Goal: Share content: Share content

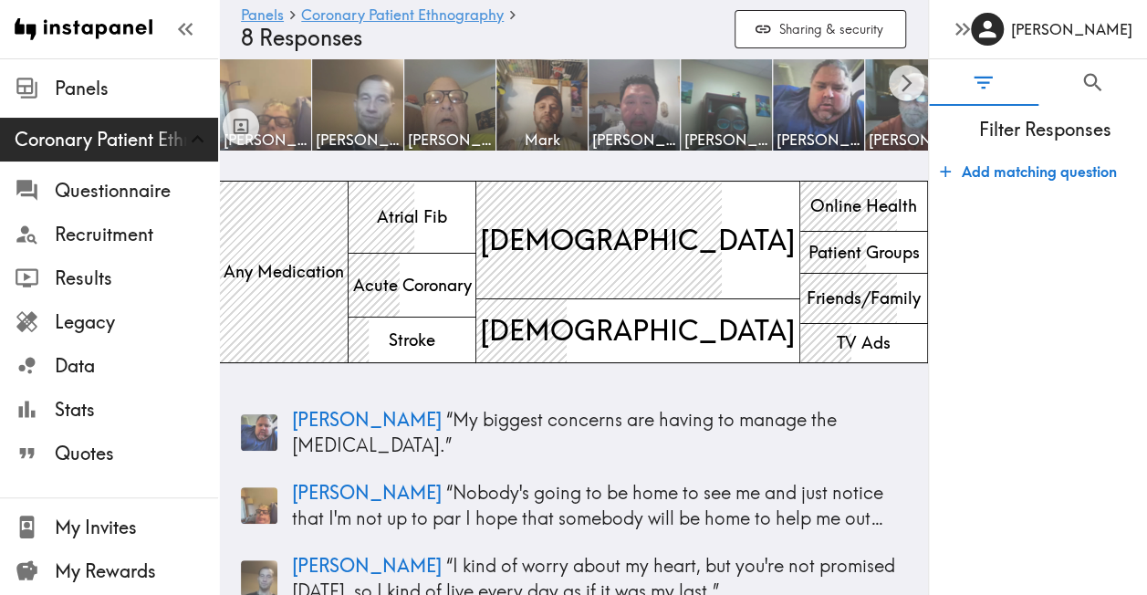
click at [289, 100] on img at bounding box center [266, 105] width 96 height 96
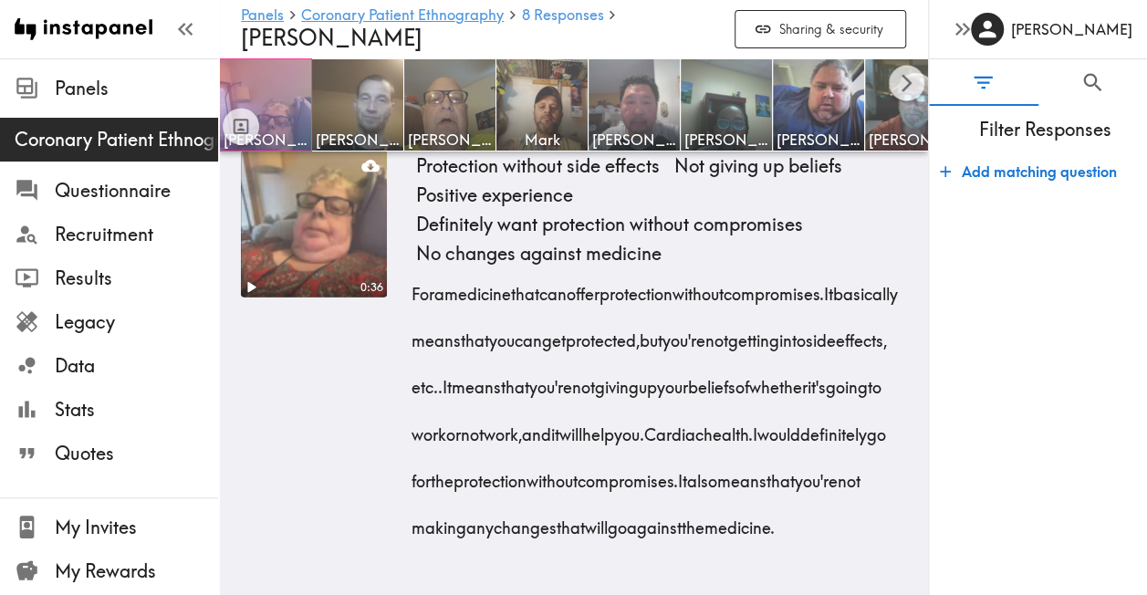
scroll to position [5697, 0]
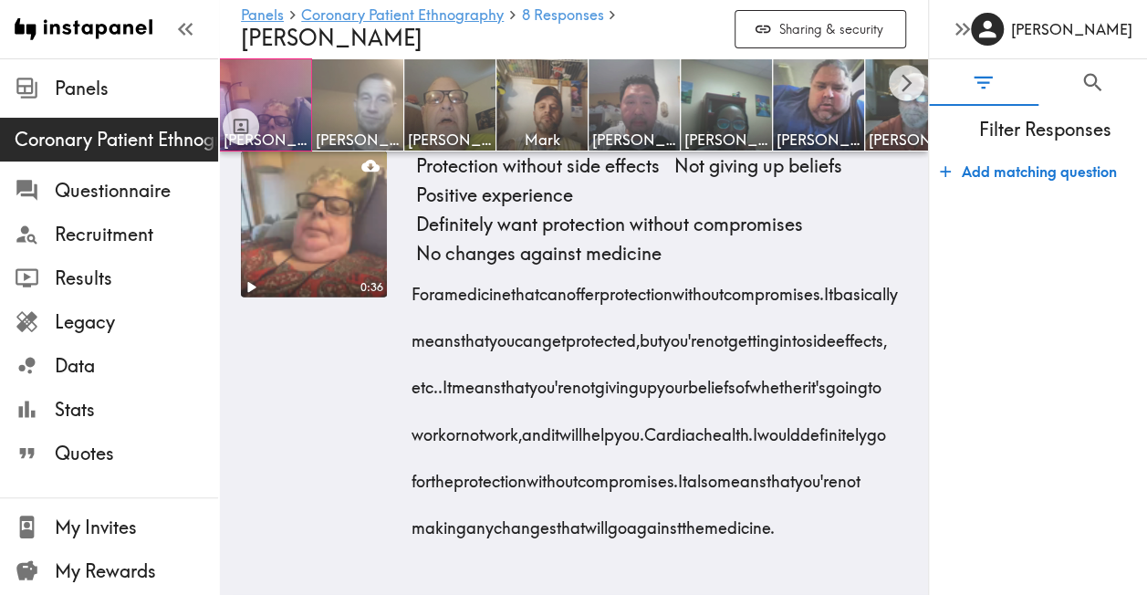
click at [346, 95] on img at bounding box center [358, 105] width 96 height 96
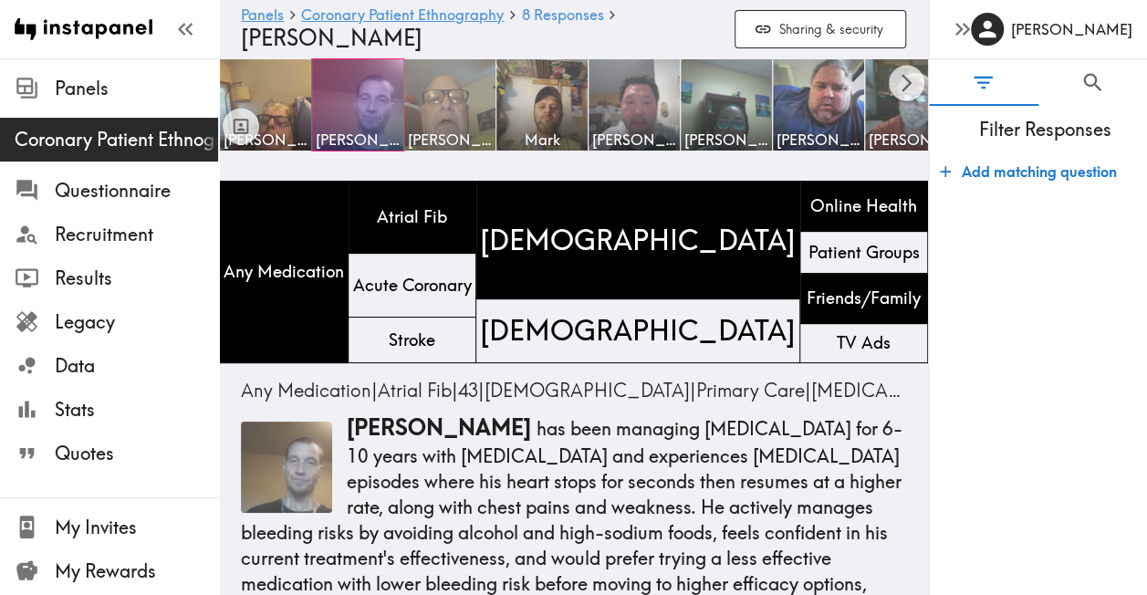
click at [442, 88] on img at bounding box center [450, 105] width 96 height 96
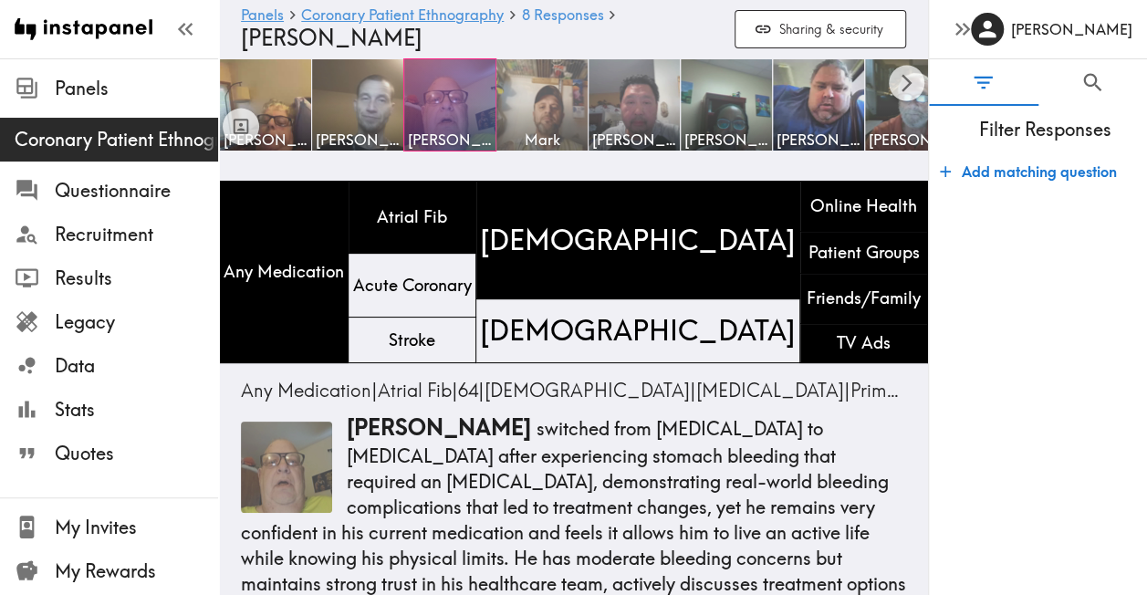
click at [542, 98] on img at bounding box center [542, 105] width 96 height 96
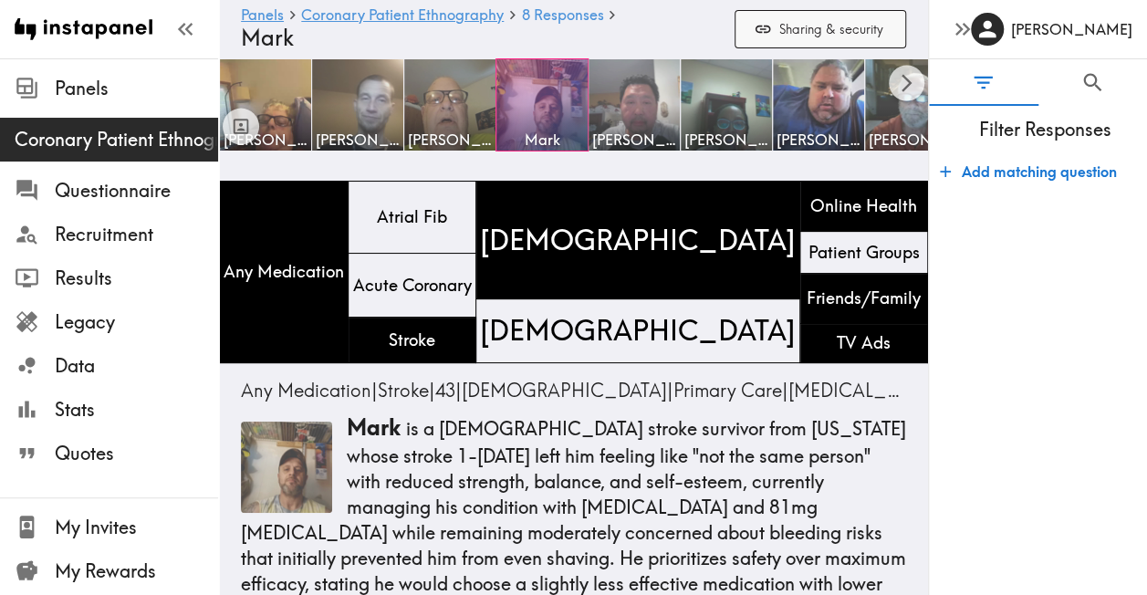
click at [816, 24] on button "Sharing & security" at bounding box center [820, 29] width 172 height 39
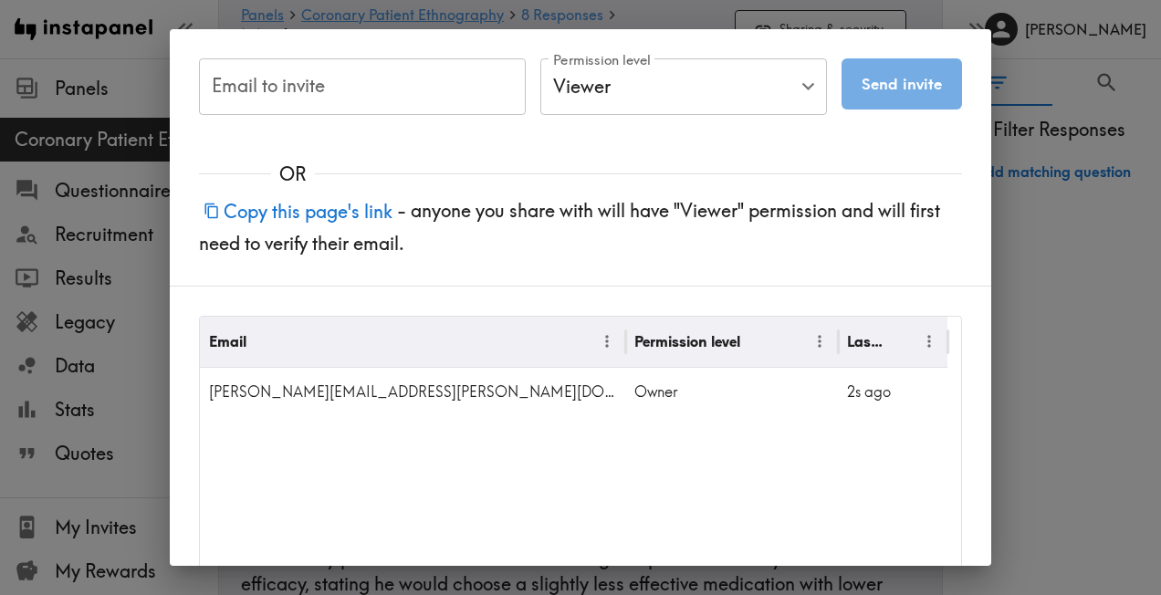
click at [320, 216] on button "Copy this page's link" at bounding box center [298, 211] width 198 height 39
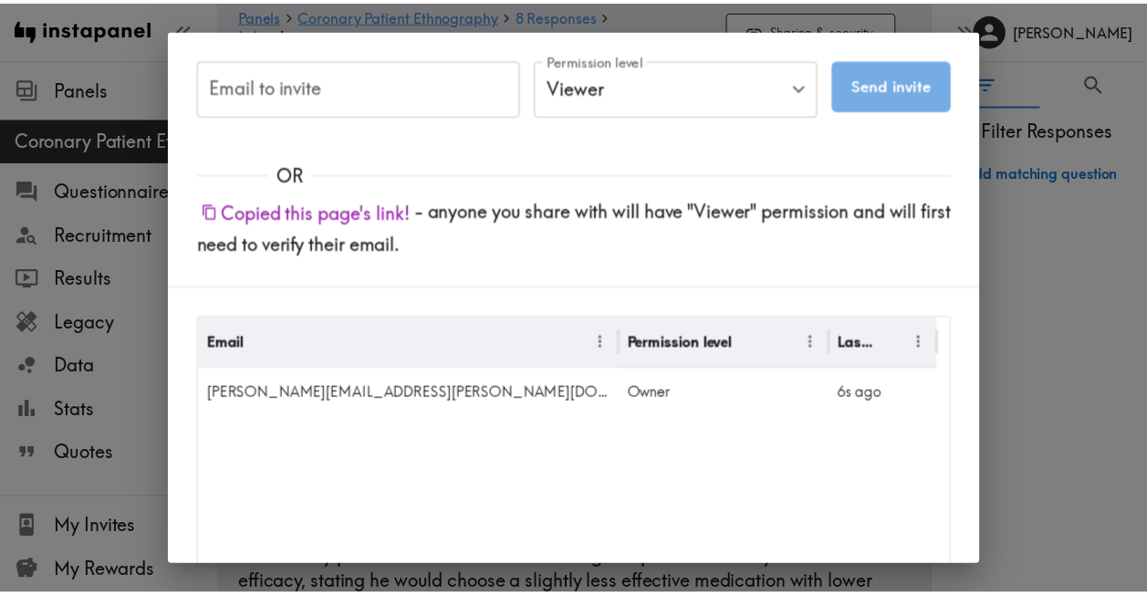
scroll to position [167, 0]
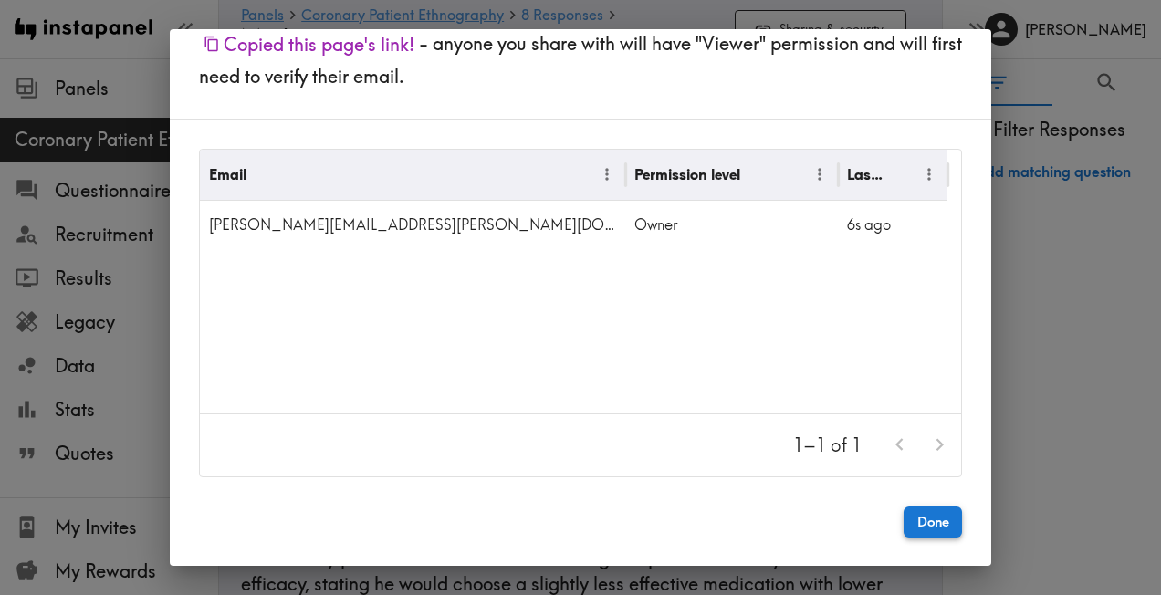
click at [932, 524] on button "Done" at bounding box center [932, 521] width 58 height 31
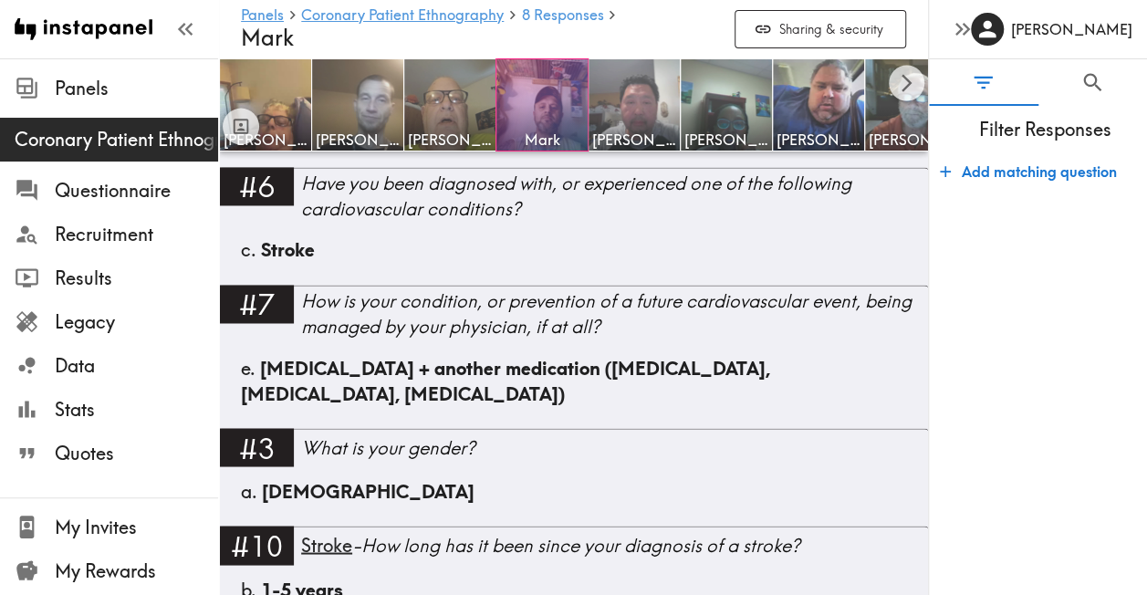
scroll to position [1369, 0]
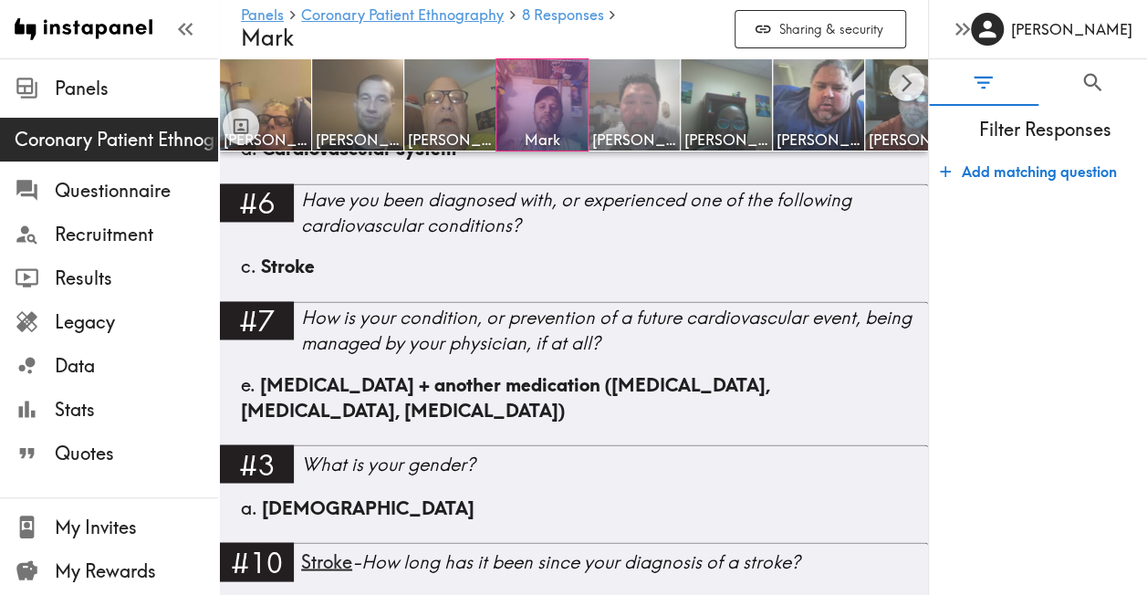
click at [643, 101] on img at bounding box center [635, 105] width 96 height 96
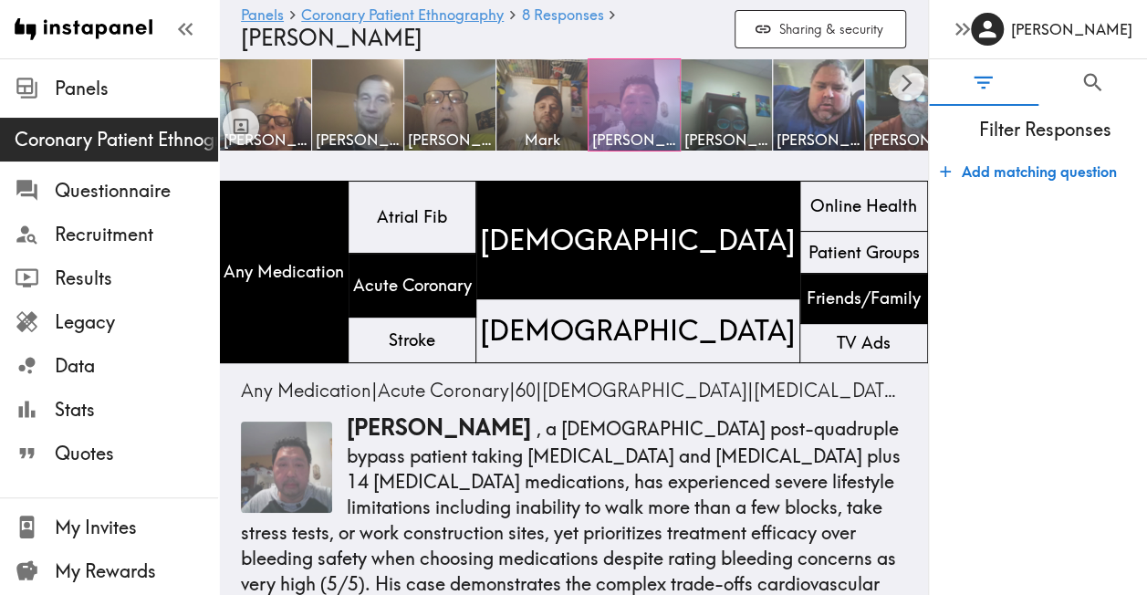
scroll to position [91, 0]
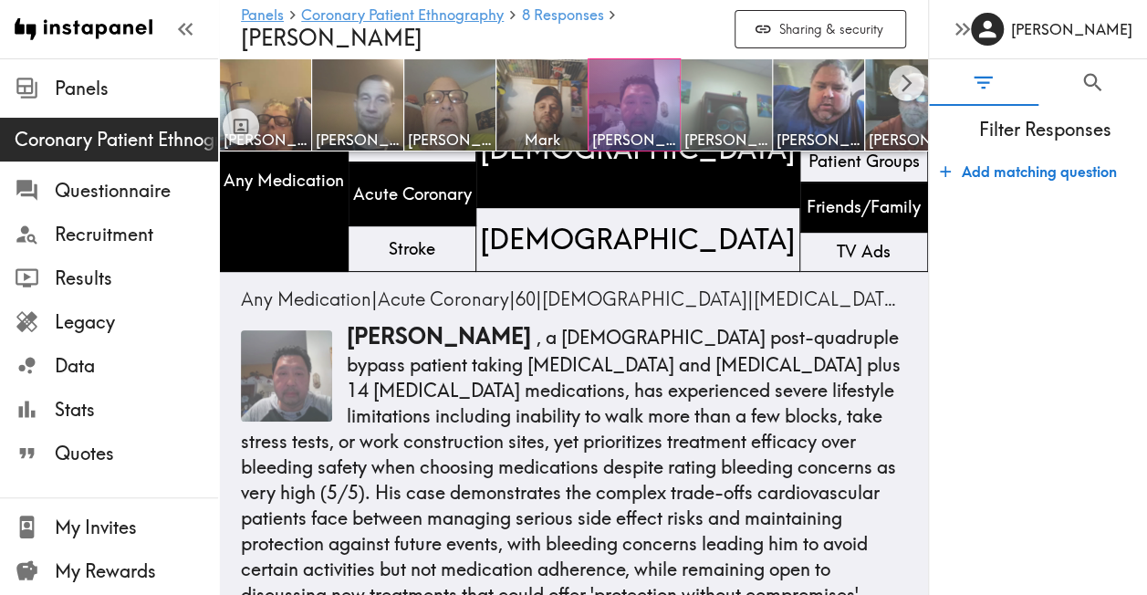
click at [743, 99] on img at bounding box center [727, 105] width 96 height 96
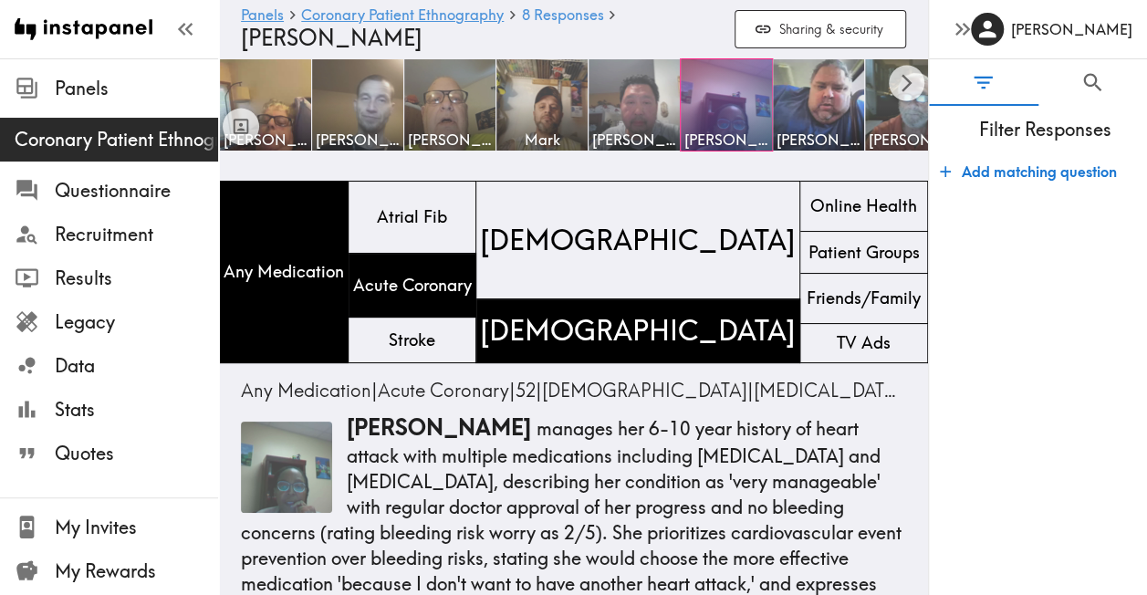
click at [270, 589] on p "Laurie manages her 6-10 year history of heart attack with multiple medications …" at bounding box center [573, 529] width 665 height 235
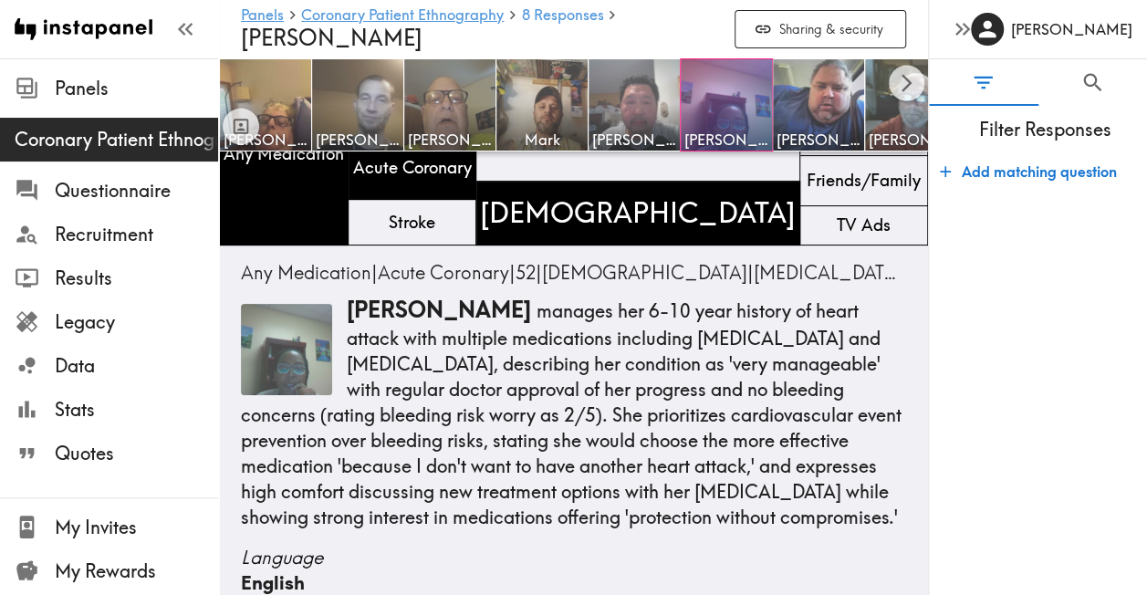
scroll to position [91, 0]
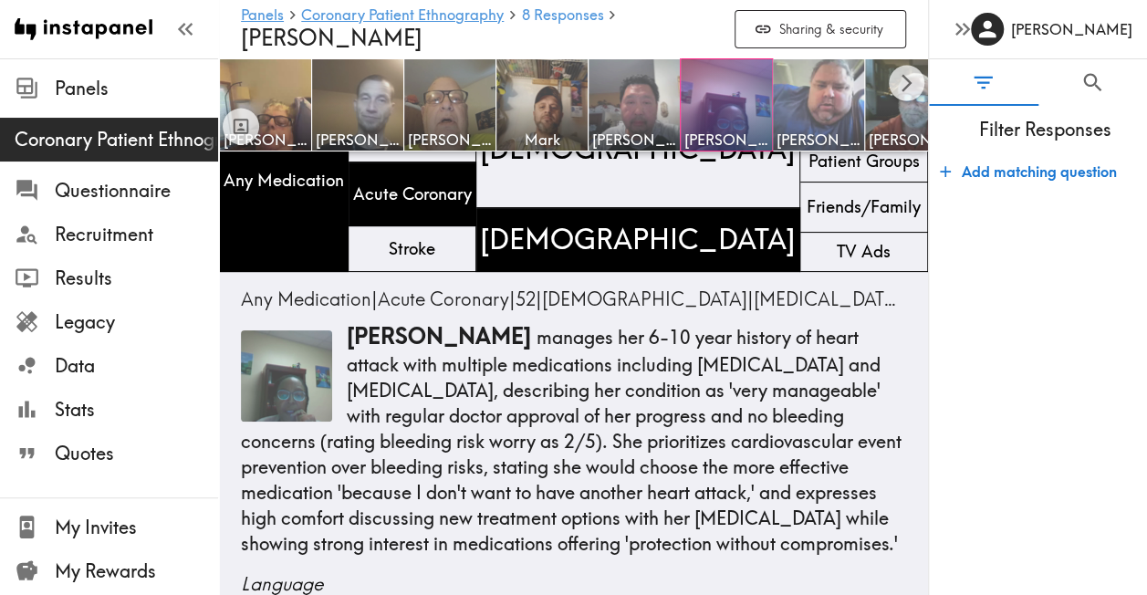
click at [838, 107] on img at bounding box center [819, 105] width 96 height 96
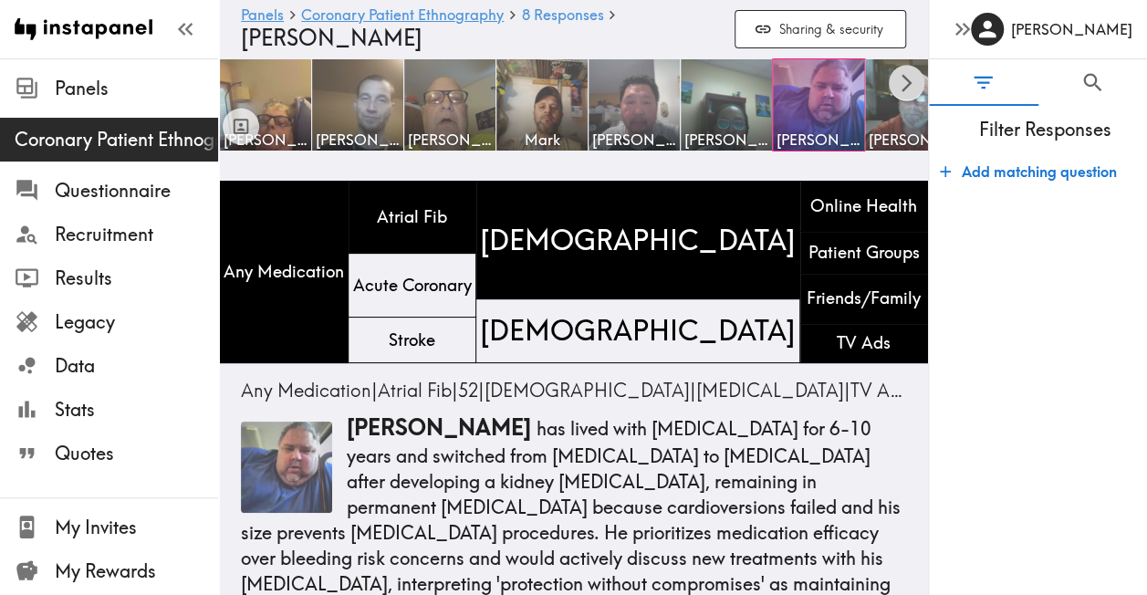
click at [904, 87] on icon "Scroll right" at bounding box center [906, 82] width 10 height 17
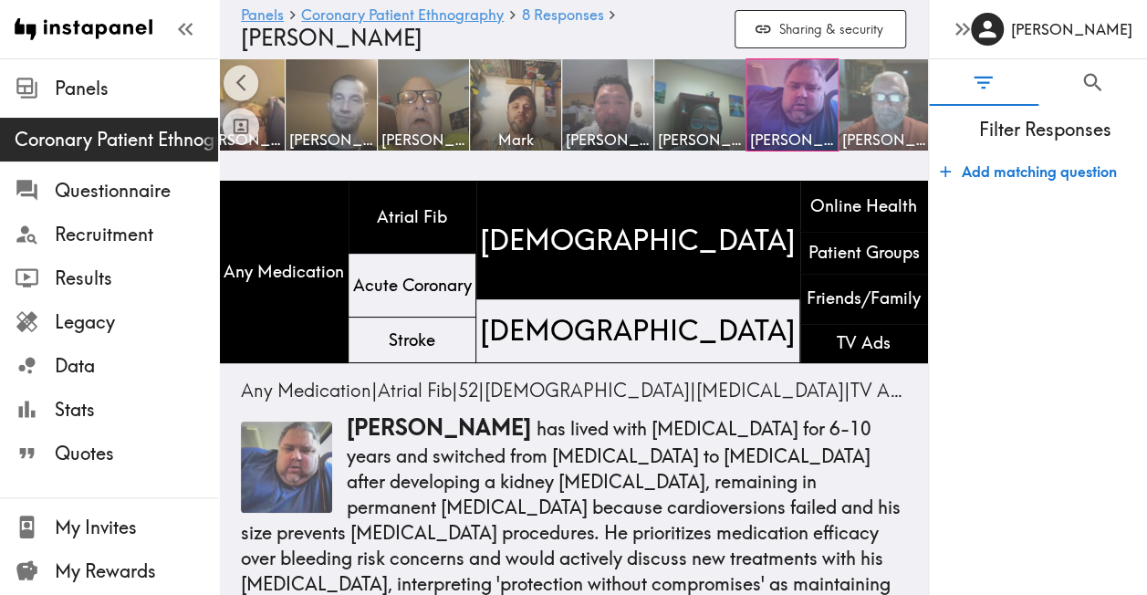
click at [880, 125] on img at bounding box center [885, 105] width 96 height 96
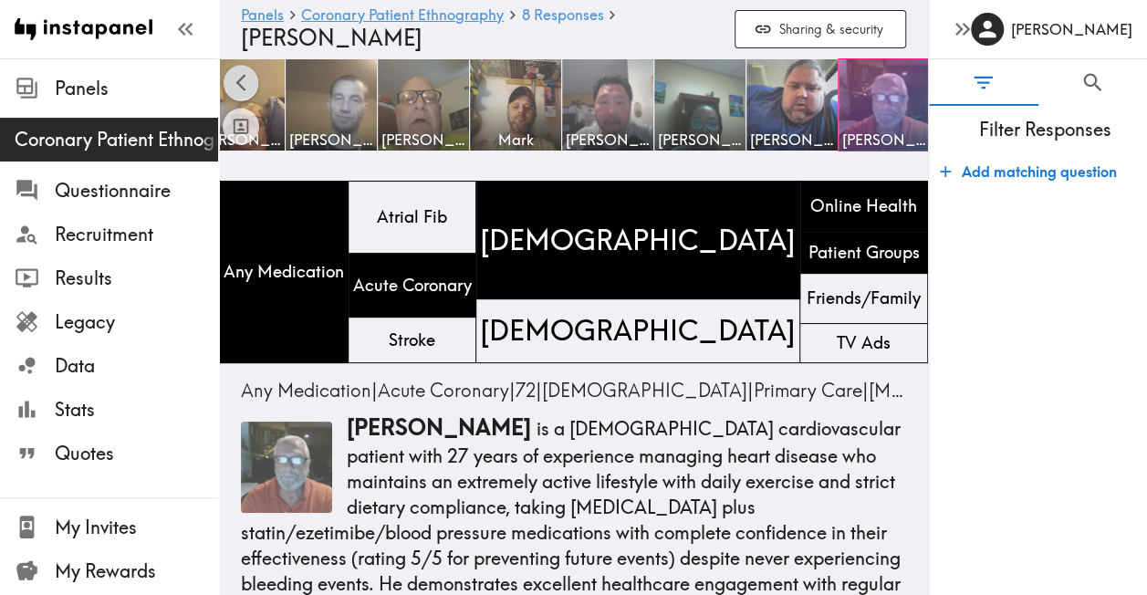
click at [244, 75] on icon "Scroll left" at bounding box center [240, 82] width 10 height 17
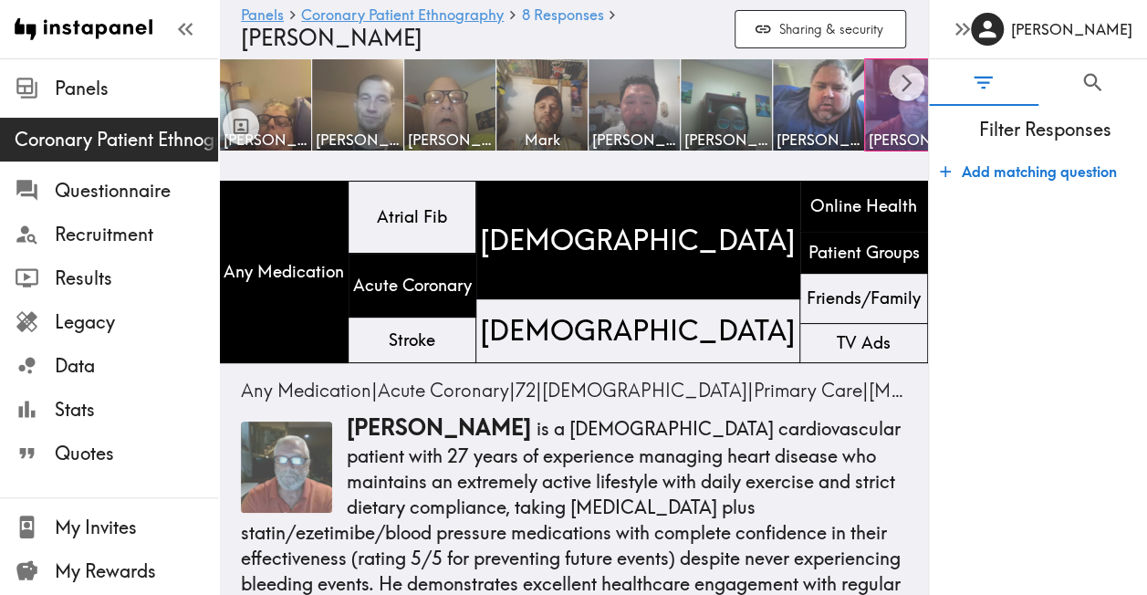
click at [841, 545] on p "Henry is a 72-year-old cardiovascular patient with 27 years of experience manag…" at bounding box center [573, 555] width 665 height 286
click at [283, 79] on img at bounding box center [266, 105] width 96 height 96
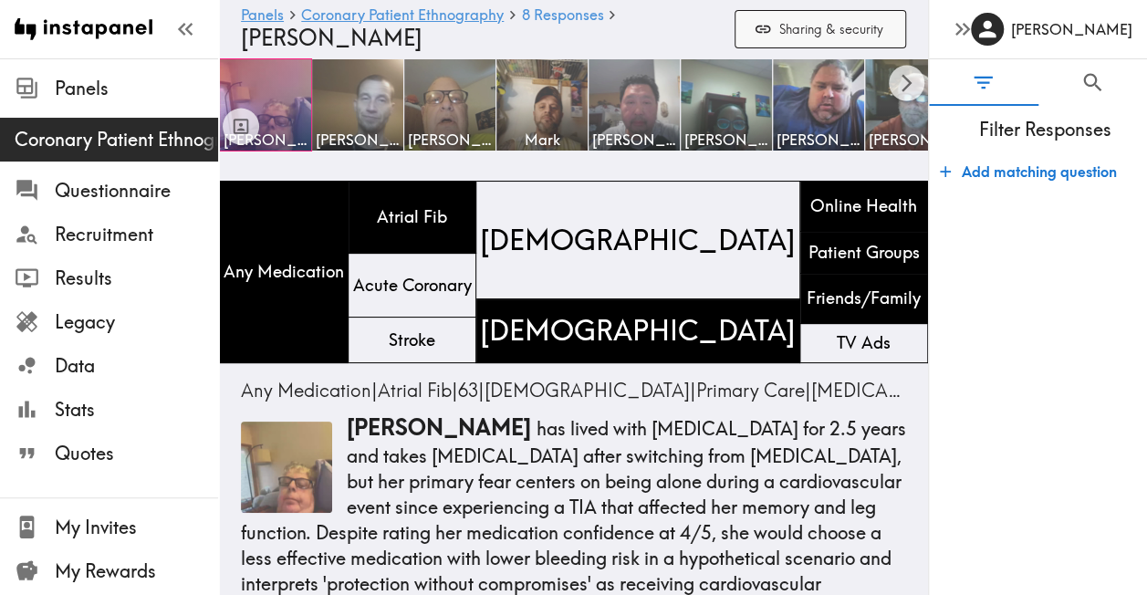
click at [814, 26] on button "Sharing & security" at bounding box center [820, 29] width 172 height 39
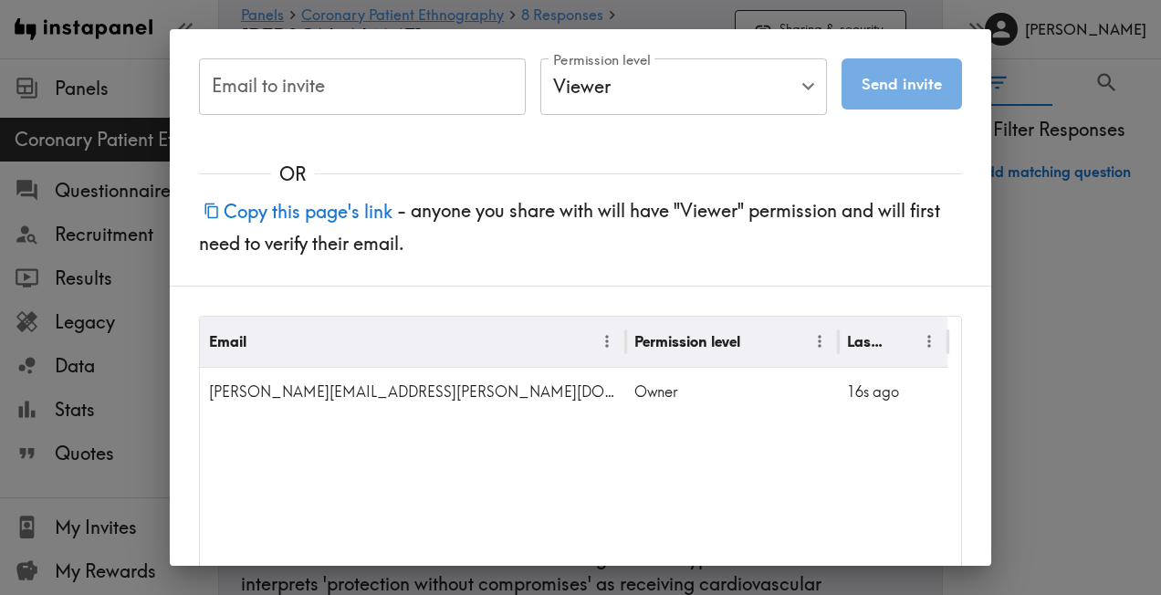
click at [346, 210] on button "Copy this page's link" at bounding box center [298, 211] width 198 height 39
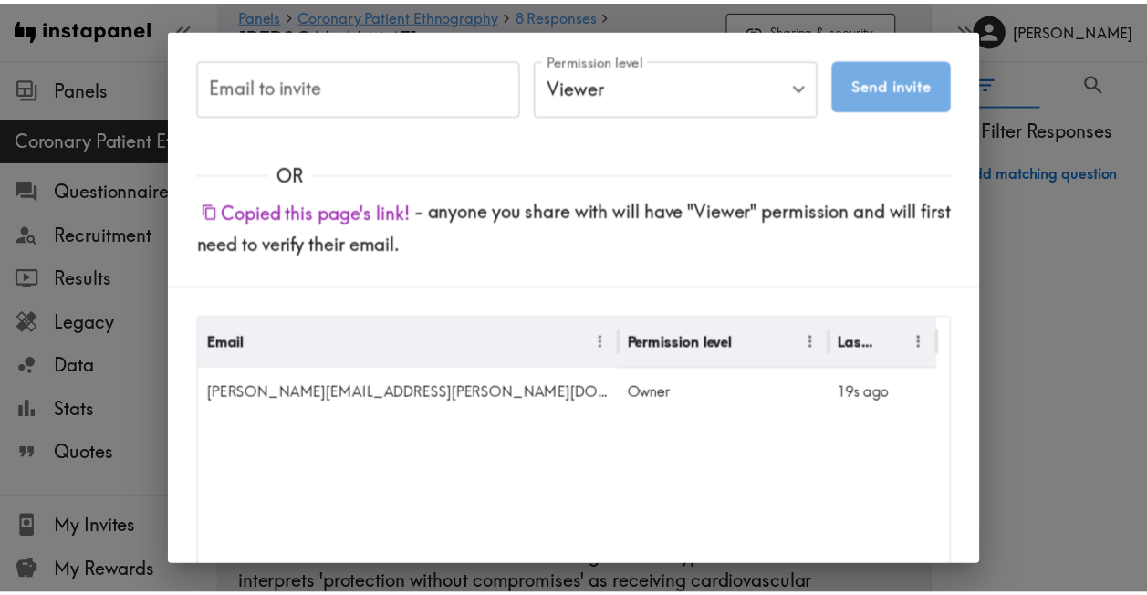
scroll to position [167, 0]
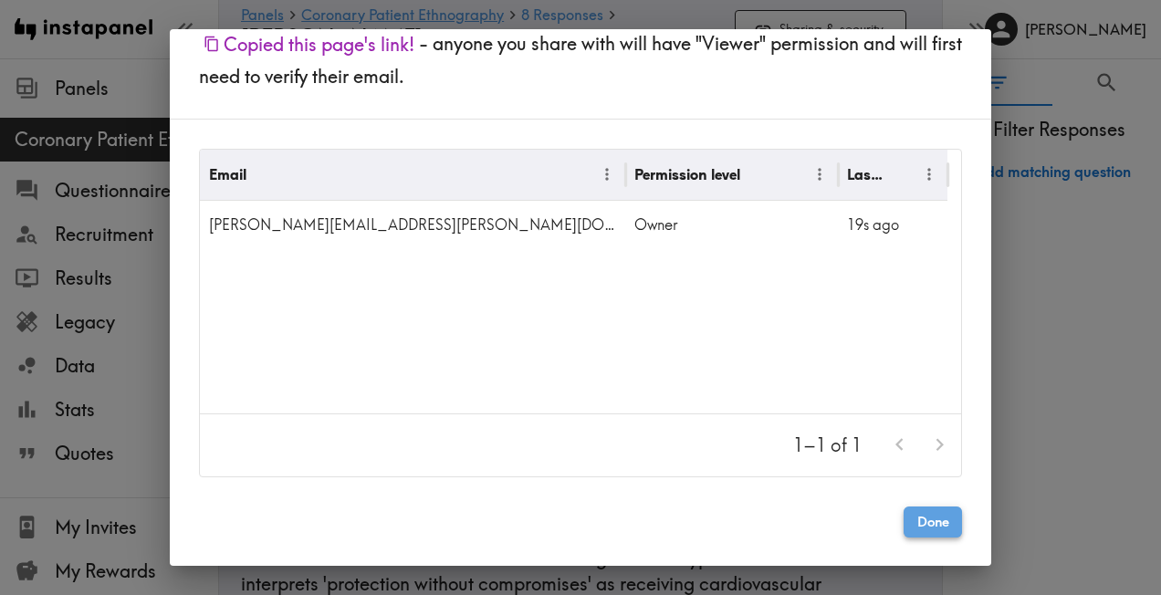
click at [922, 521] on button "Done" at bounding box center [932, 521] width 58 height 31
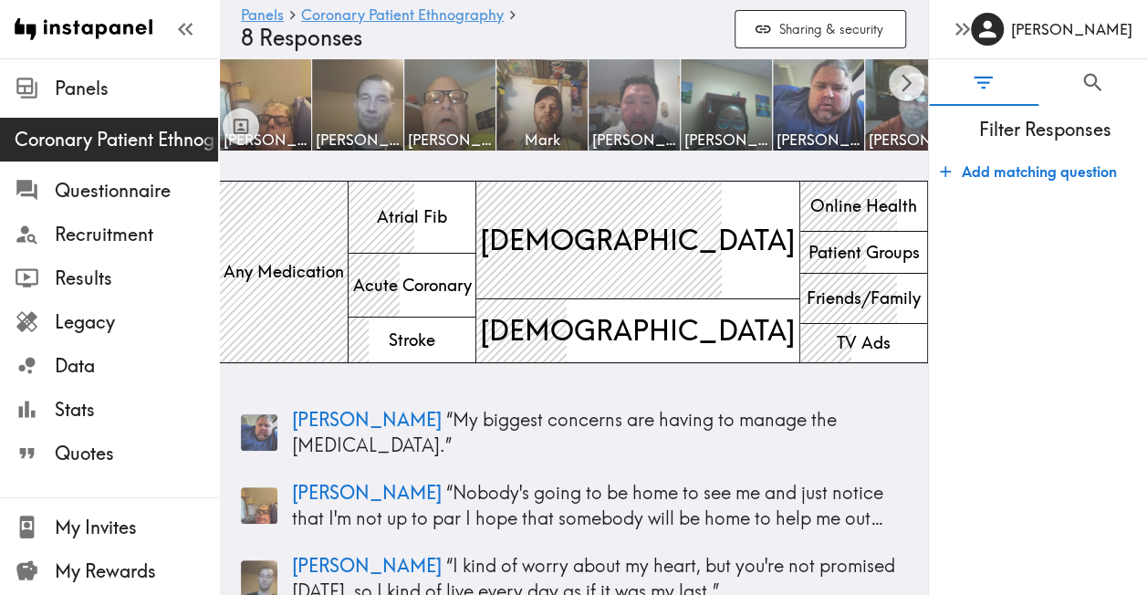
click at [1071, 270] on form "Add matching question" at bounding box center [1038, 367] width 218 height 442
